Goal: Book appointment/travel/reservation

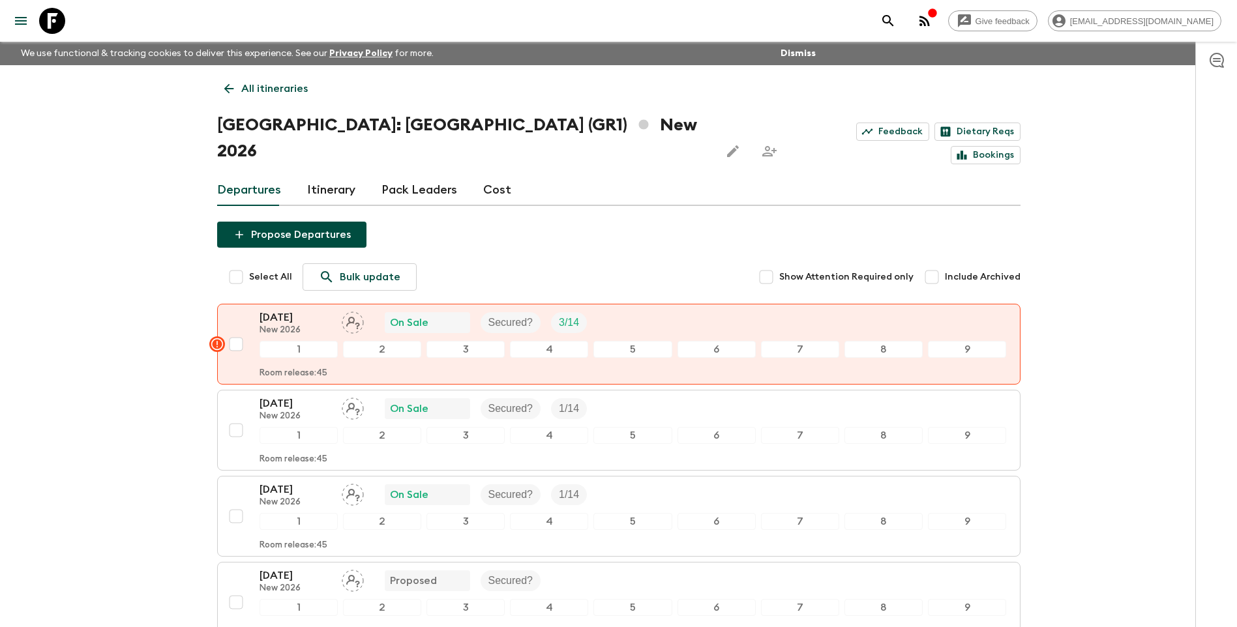
click at [275, 83] on p "All itineraries" at bounding box center [274, 89] width 66 height 16
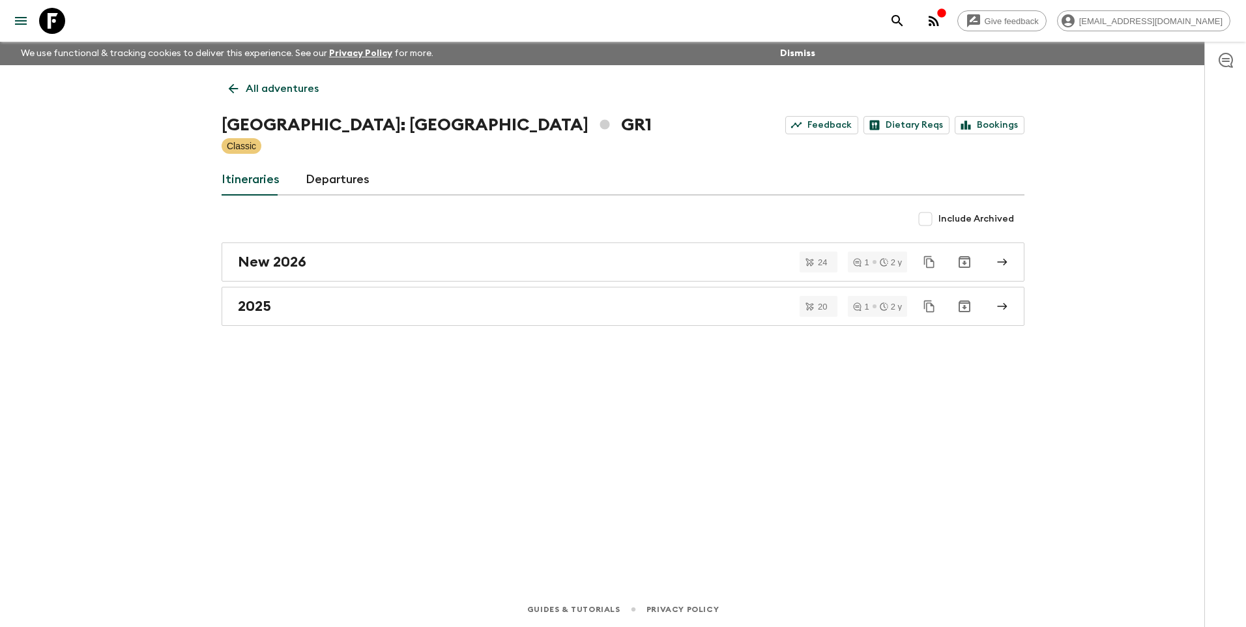
click at [275, 83] on p "All adventures" at bounding box center [282, 89] width 73 height 16
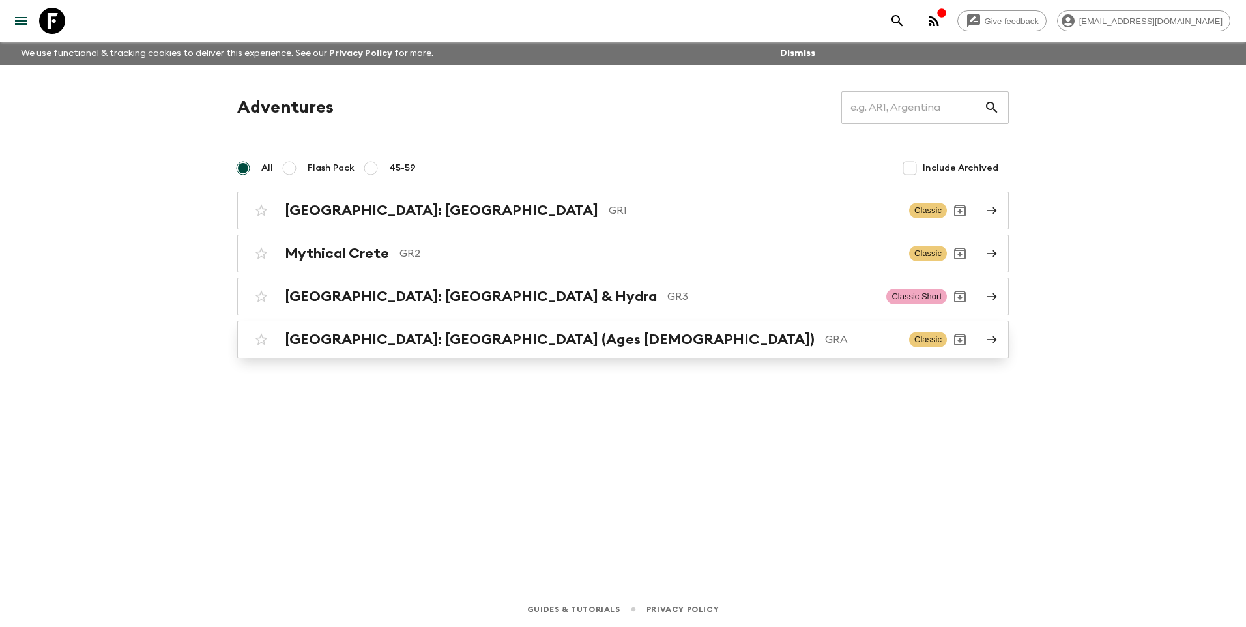
click at [333, 350] on div "[GEOGRAPHIC_DATA]: [GEOGRAPHIC_DATA] (Ages [DEMOGRAPHIC_DATA]) GRA Classic" at bounding box center [597, 340] width 699 height 26
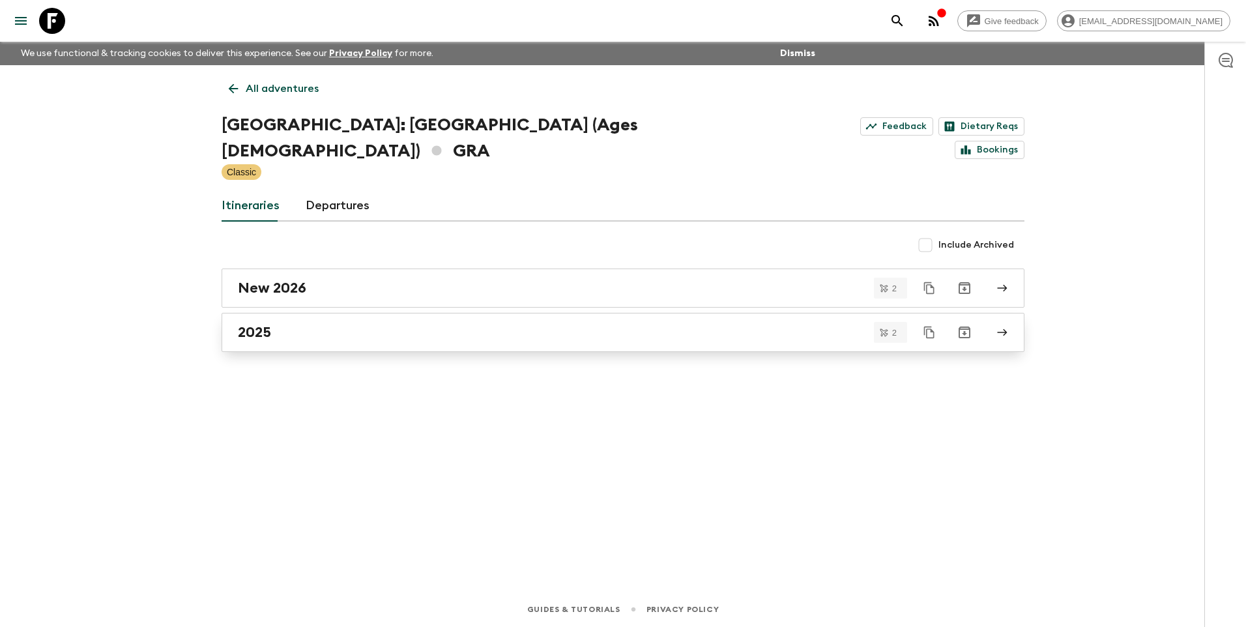
click at [286, 324] on div "2025" at bounding box center [611, 332] width 746 height 17
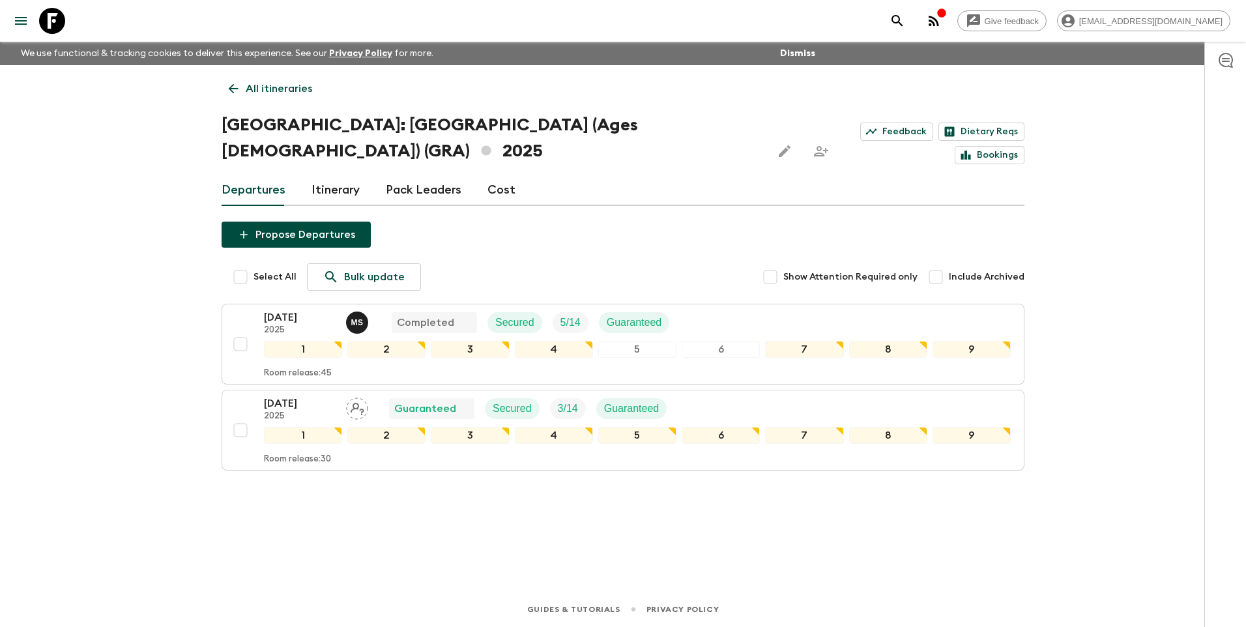
click at [255, 94] on p "All itineraries" at bounding box center [279, 89] width 66 height 16
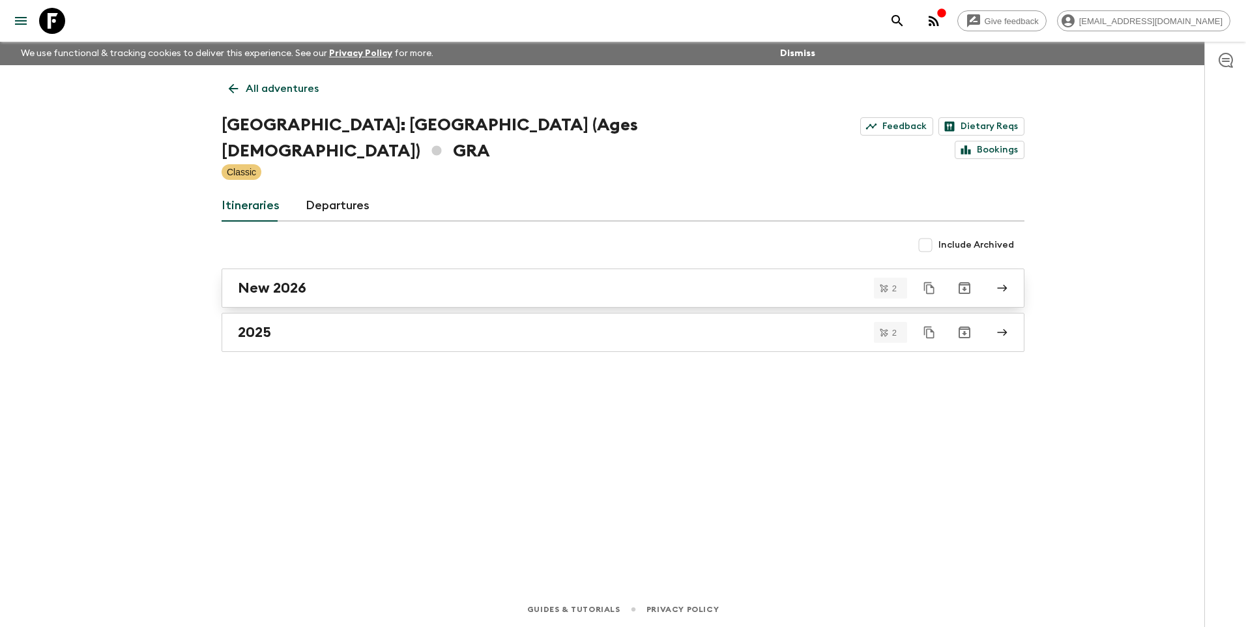
click at [276, 280] on h2 "New 2026" at bounding box center [272, 288] width 68 height 17
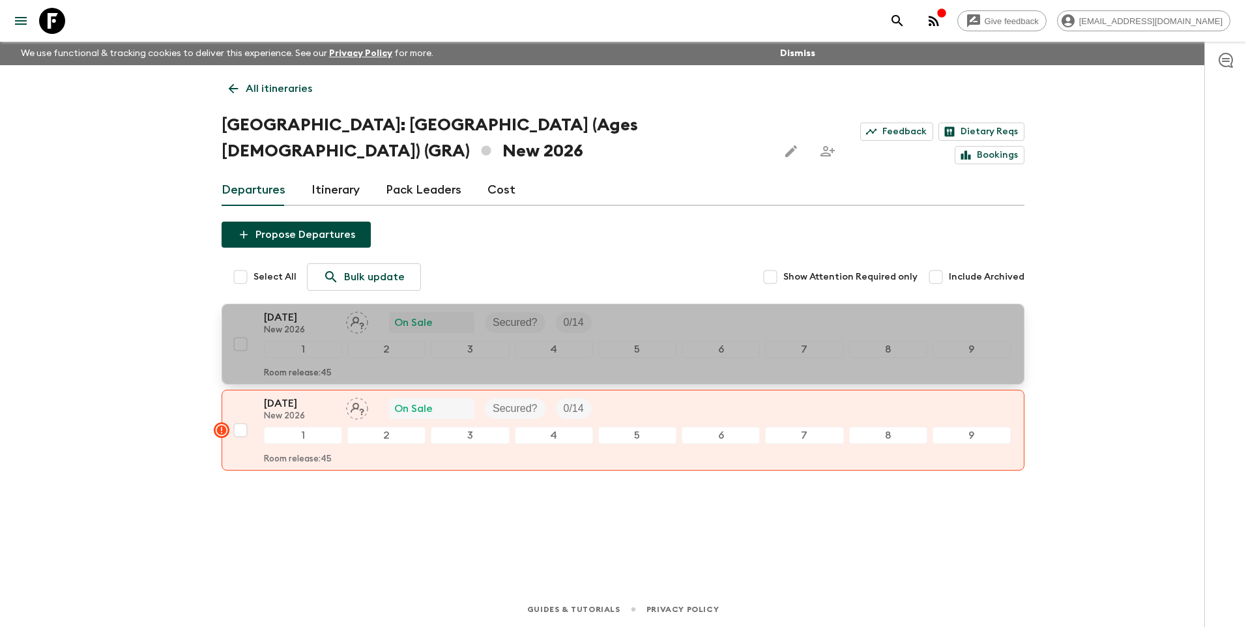
click at [297, 319] on p "[DATE]" at bounding box center [300, 318] width 72 height 16
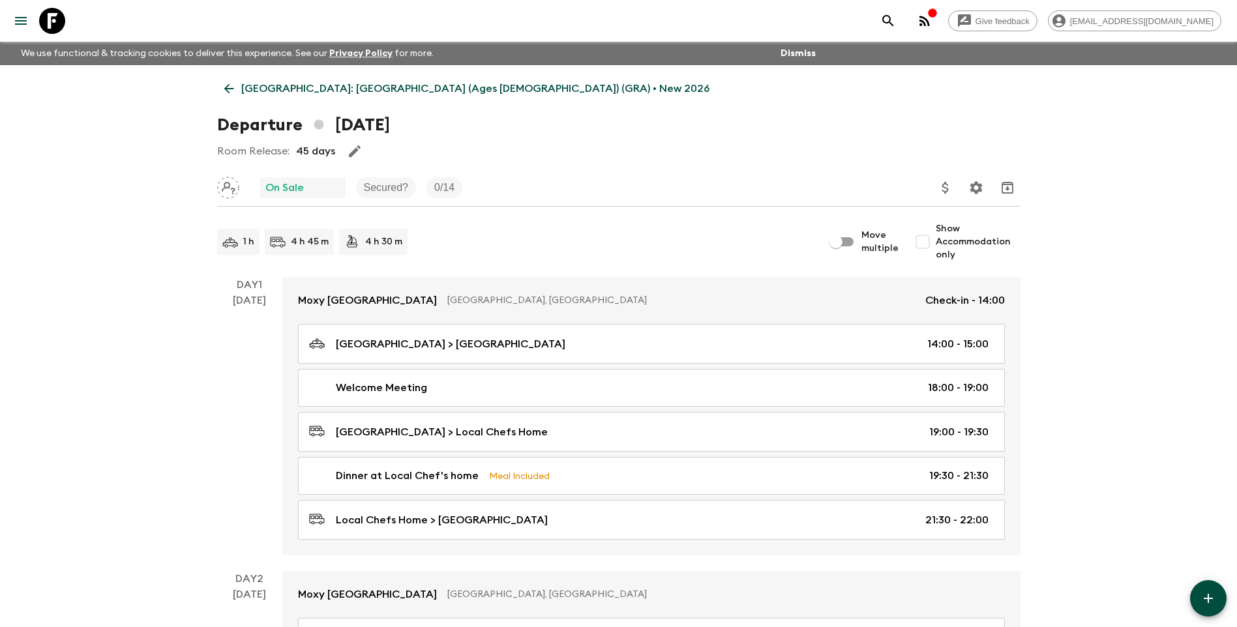
click at [248, 83] on p "[GEOGRAPHIC_DATA]: [GEOGRAPHIC_DATA] (Ages [DEMOGRAPHIC_DATA]) (GRA) • New 2026" at bounding box center [475, 89] width 468 height 16
